Goal: Task Accomplishment & Management: Use online tool/utility

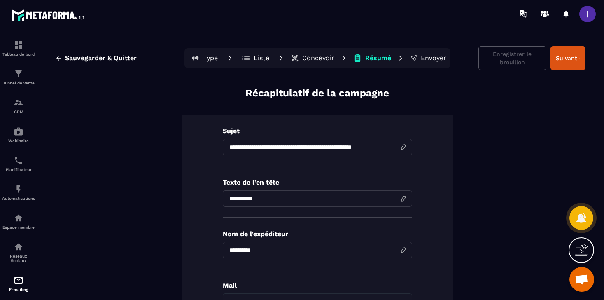
click at [304, 58] on p "Concevoir" at bounding box center [318, 58] width 32 height 8
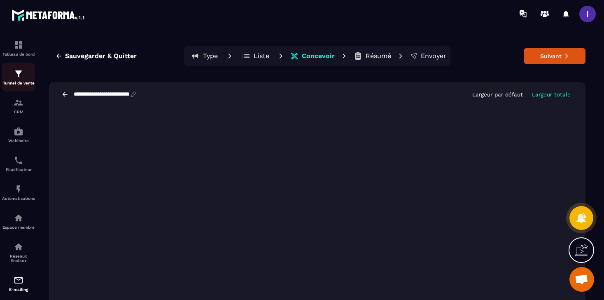
click at [14, 73] on img at bounding box center [19, 74] width 10 height 10
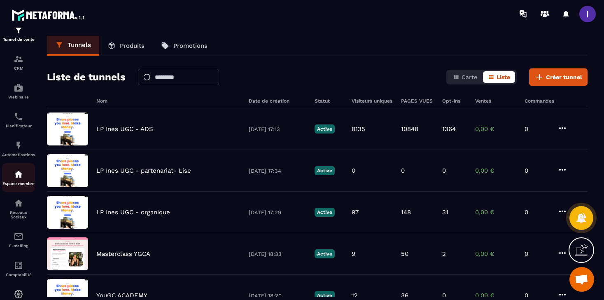
scroll to position [49, 0]
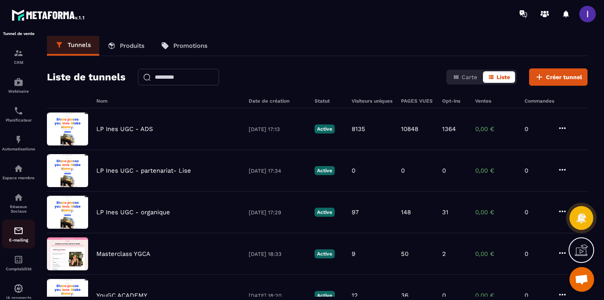
click at [19, 240] on div "E-mailing" at bounding box center [18, 234] width 33 height 16
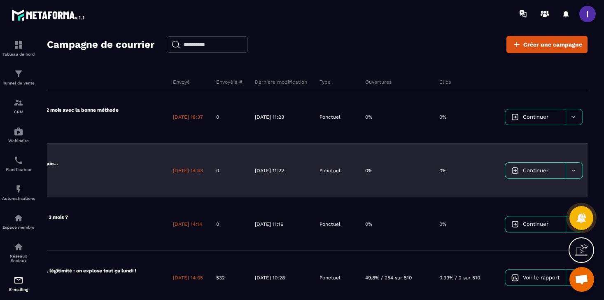
scroll to position [0, 139]
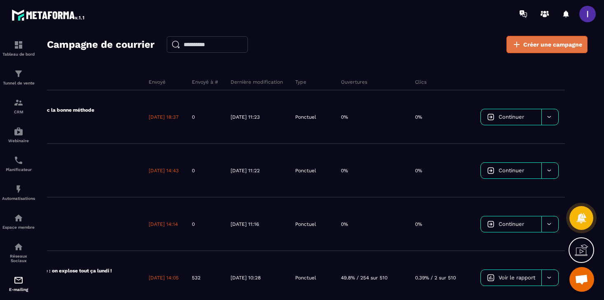
click at [555, 42] on span "Créer une campagne" at bounding box center [552, 44] width 59 height 8
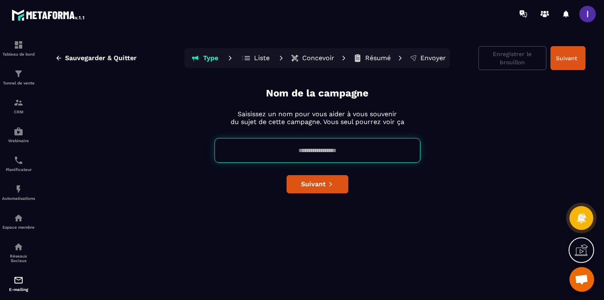
click at [349, 152] on input at bounding box center [318, 150] width 206 height 25
type input "****"
click at [326, 185] on button "Suivant" at bounding box center [318, 184] width 62 height 18
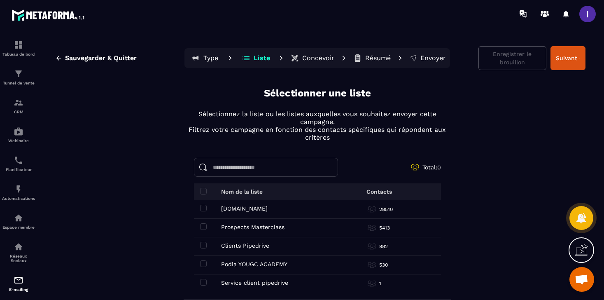
click at [203, 203] on td "Système.io Système.io" at bounding box center [262, 209] width 136 height 19
click at [203, 223] on span at bounding box center [203, 226] width 7 height 7
click at [203, 208] on span at bounding box center [203, 208] width 7 height 7
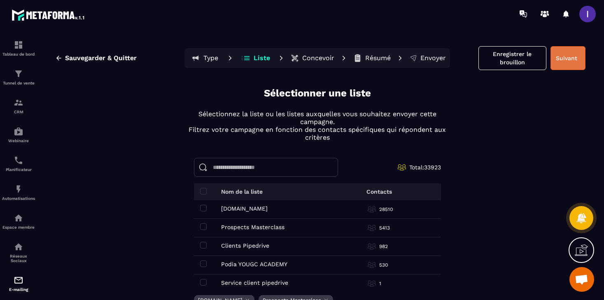
click at [569, 54] on button "Suivant" at bounding box center [568, 58] width 35 height 24
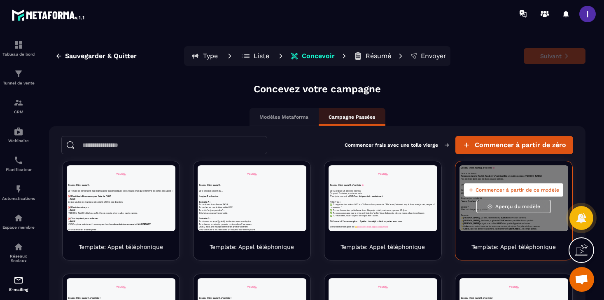
click at [508, 188] on span "Commencer à partir de ce modèle" at bounding box center [518, 190] width 84 height 7
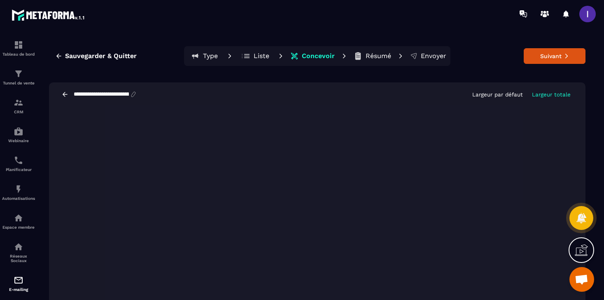
scroll to position [16, 0]
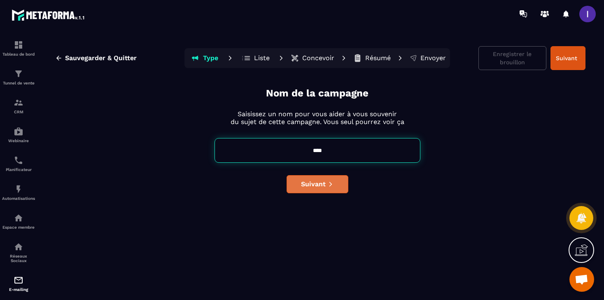
click at [317, 182] on span "Suivant" at bounding box center [313, 184] width 25 height 8
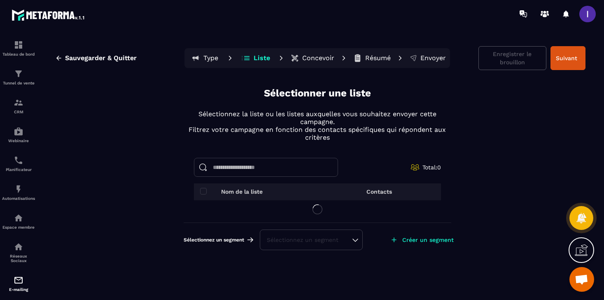
click at [306, 59] on p "Concevoir" at bounding box center [318, 58] width 32 height 8
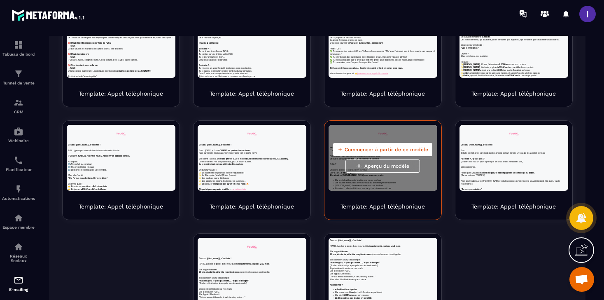
click at [397, 168] on span "Aperçu du modèle" at bounding box center [386, 166] width 45 height 7
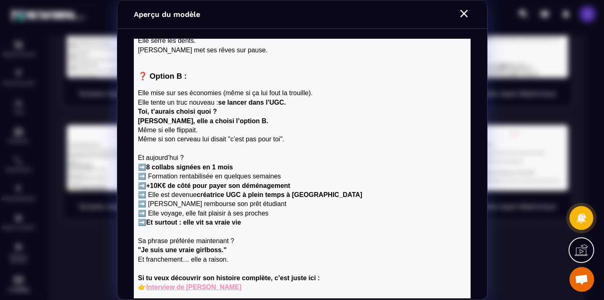
scroll to position [518, 0]
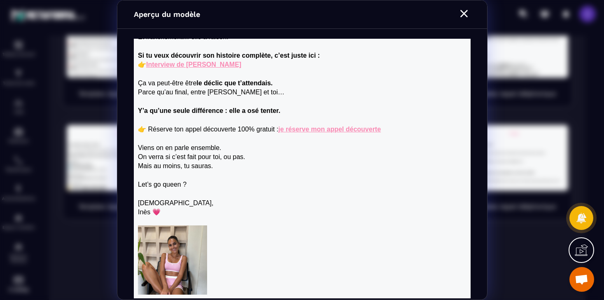
click at [466, 13] on icon "Modal window" at bounding box center [463, 13] width 13 height 13
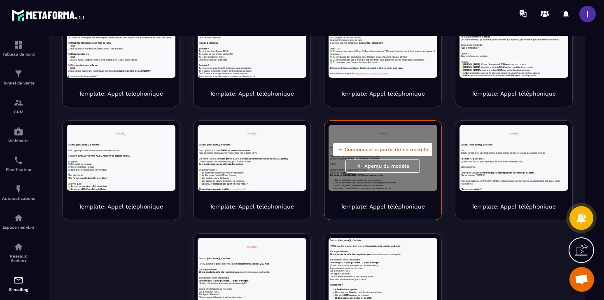
click at [404, 152] on span "Commencer à partir de ce modèle" at bounding box center [387, 149] width 84 height 7
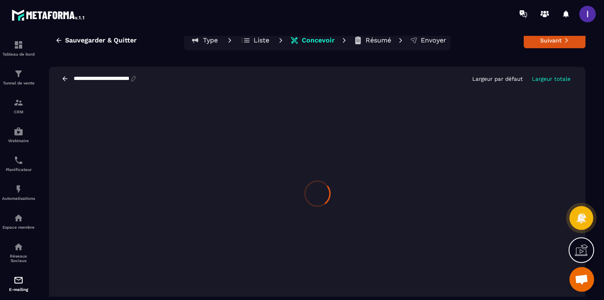
scroll to position [16, 0]
click at [126, 79] on input "**********" at bounding box center [101, 78] width 57 height 7
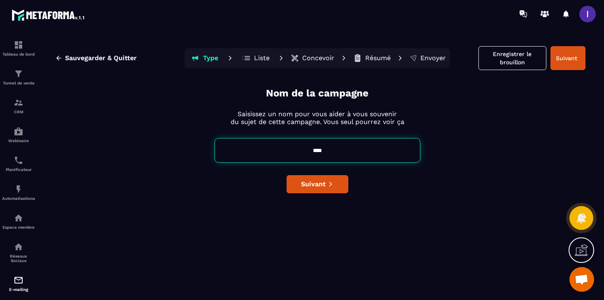
click at [324, 58] on p "Concevoir" at bounding box center [318, 58] width 32 height 8
click at [321, 56] on p "Concevoir" at bounding box center [318, 58] width 32 height 8
click at [314, 184] on span "Suivant" at bounding box center [313, 184] width 25 height 8
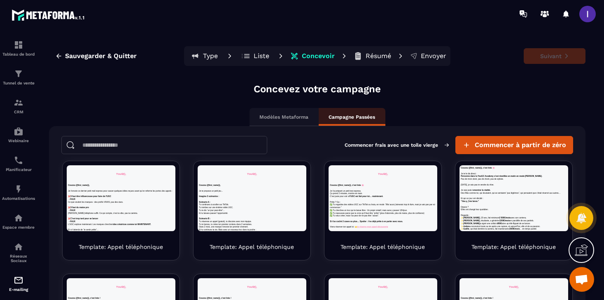
click at [310, 57] on p "Concevoir" at bounding box center [318, 56] width 33 height 8
click at [374, 58] on p "Résumé" at bounding box center [379, 56] width 26 height 8
